Goal: Transaction & Acquisition: Obtain resource

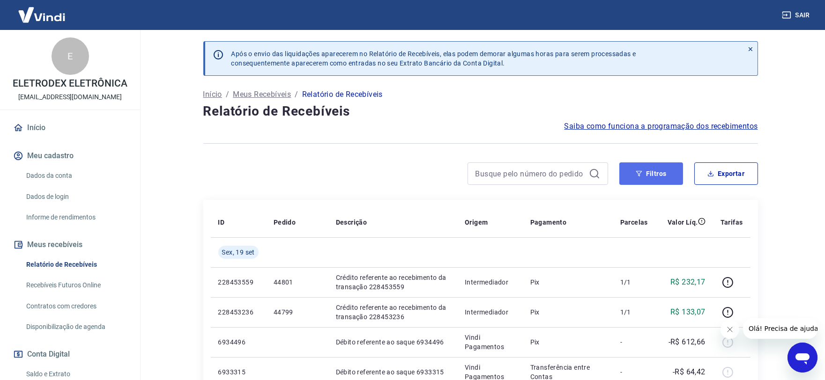
click at [657, 174] on button "Filtros" at bounding box center [651, 174] width 64 height 22
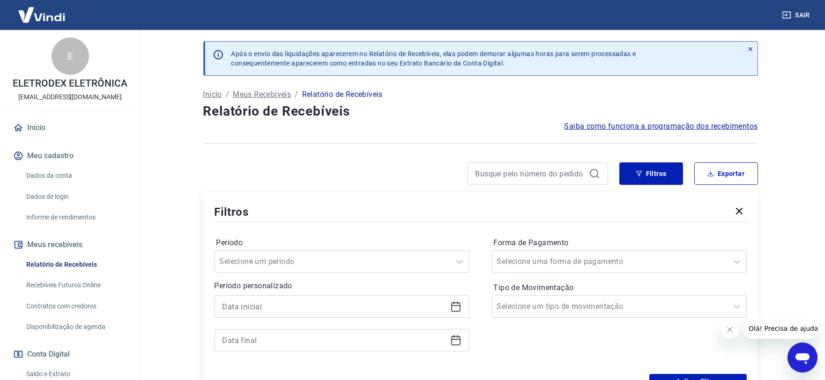
click at [451, 307] on icon at bounding box center [455, 306] width 11 height 11
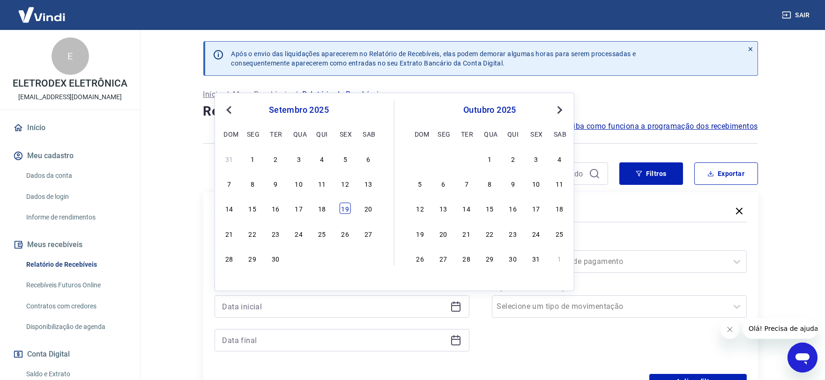
click at [347, 207] on div "19" at bounding box center [345, 208] width 11 height 11
type input "[DATE]"
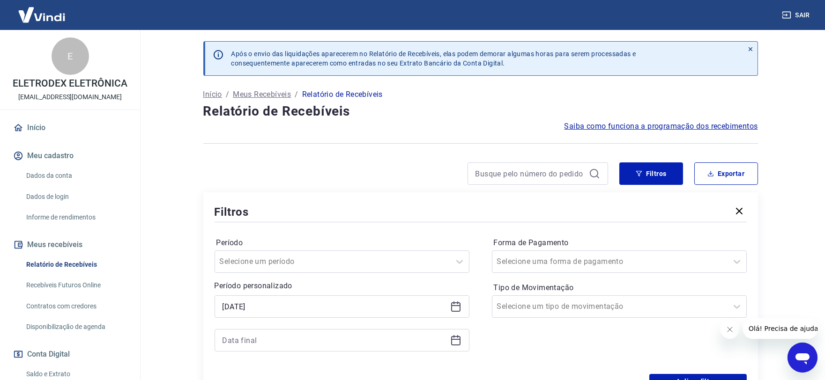
click at [454, 342] on icon at bounding box center [455, 340] width 11 height 11
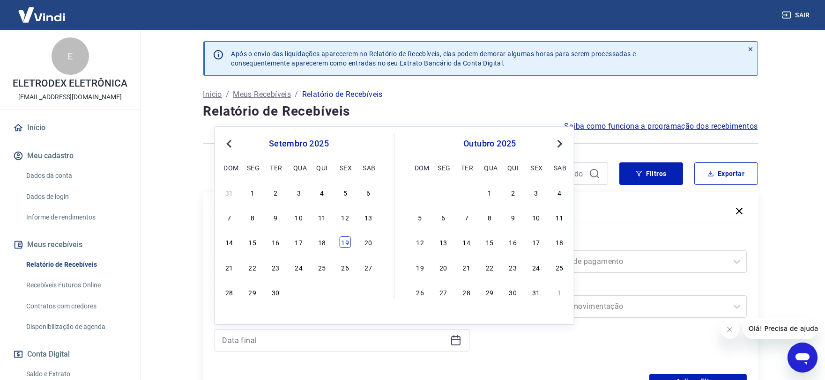
click at [347, 243] on div "19" at bounding box center [345, 242] width 11 height 11
type input "[DATE]"
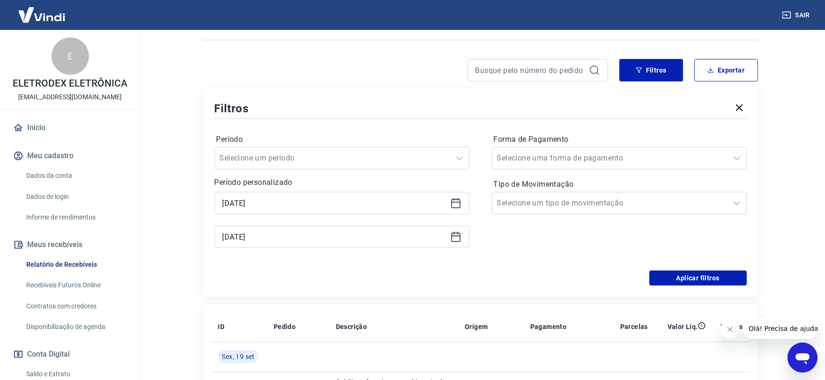
scroll to position [104, 0]
click at [684, 282] on button "Aplicar filtros" at bounding box center [697, 277] width 97 height 15
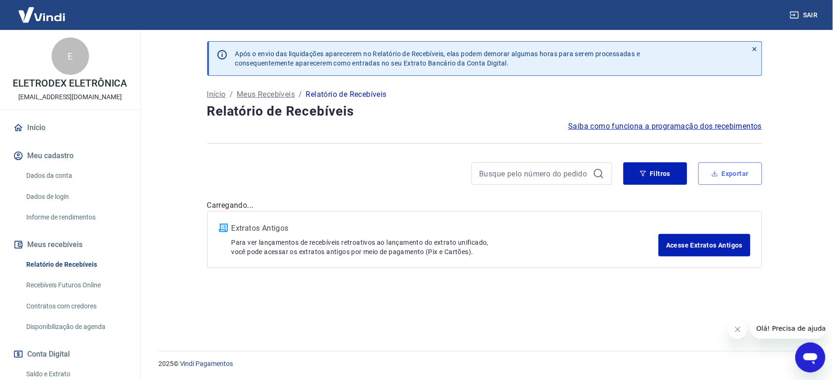
click at [715, 174] on button "Exportar" at bounding box center [730, 174] width 64 height 22
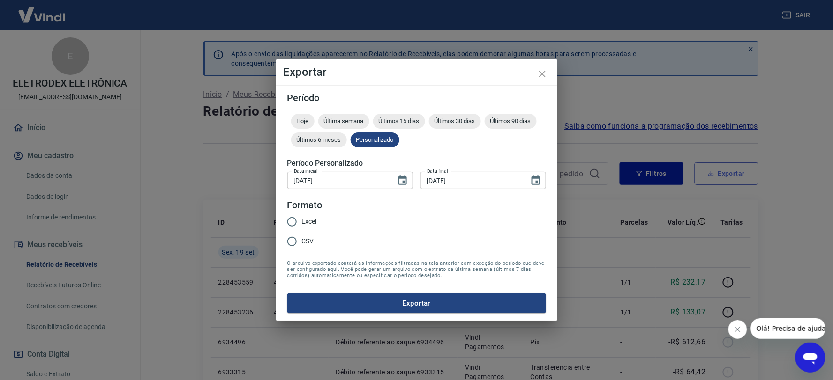
type input "[DATE]"
click at [310, 214] on label "Excel" at bounding box center [299, 222] width 35 height 20
click at [302, 214] on input "Excel" at bounding box center [292, 222] width 20 height 20
radio input "true"
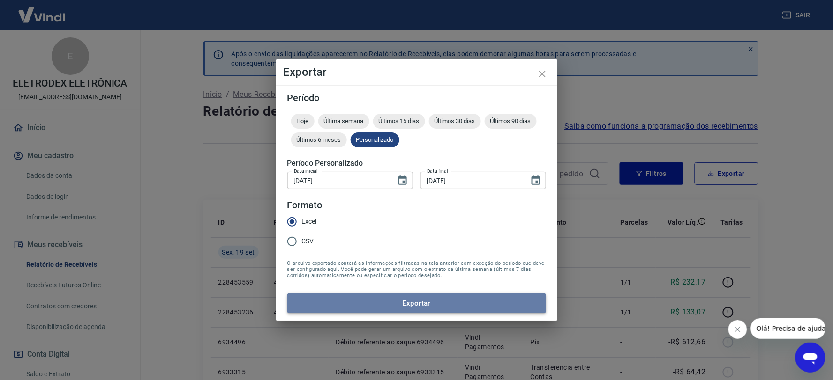
click at [398, 311] on button "Exportar" at bounding box center [416, 304] width 259 height 20
